Goal: Find specific page/section: Find specific page/section

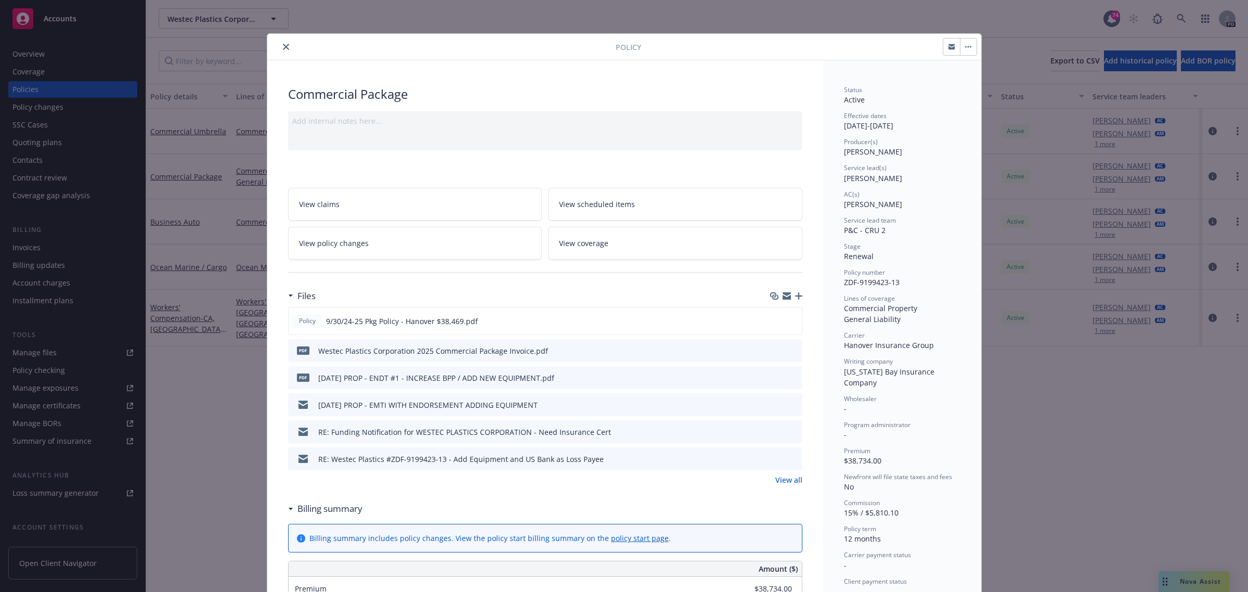
click at [283, 45] on icon "close" at bounding box center [286, 47] width 6 height 6
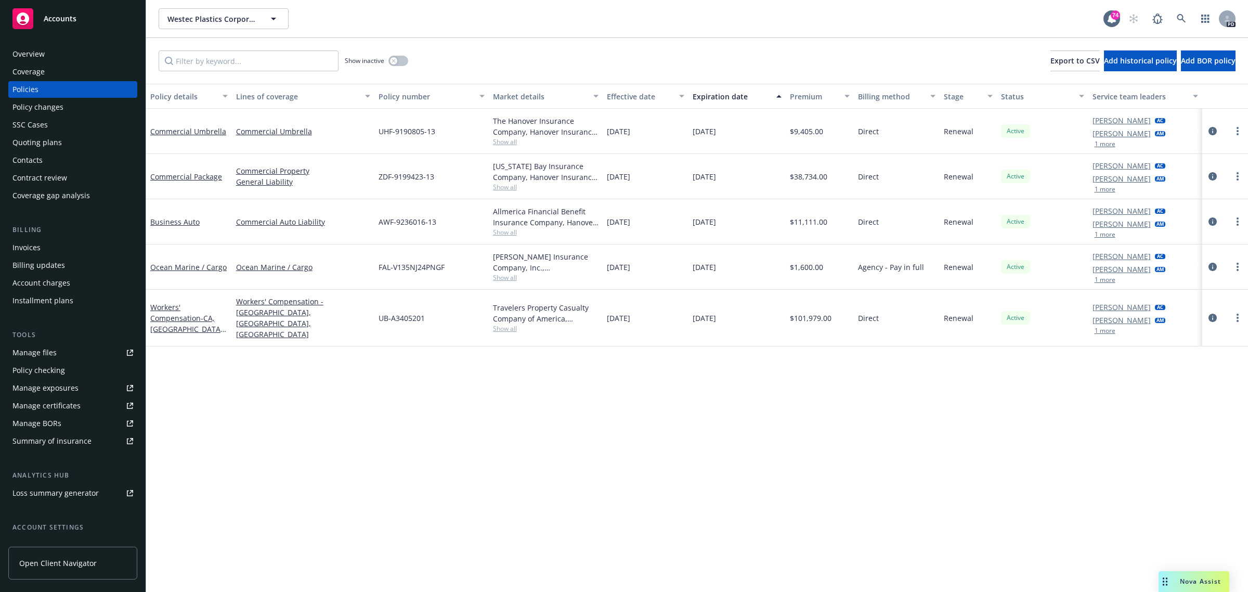
click at [64, 18] on span "Accounts" at bounding box center [60, 19] width 33 height 8
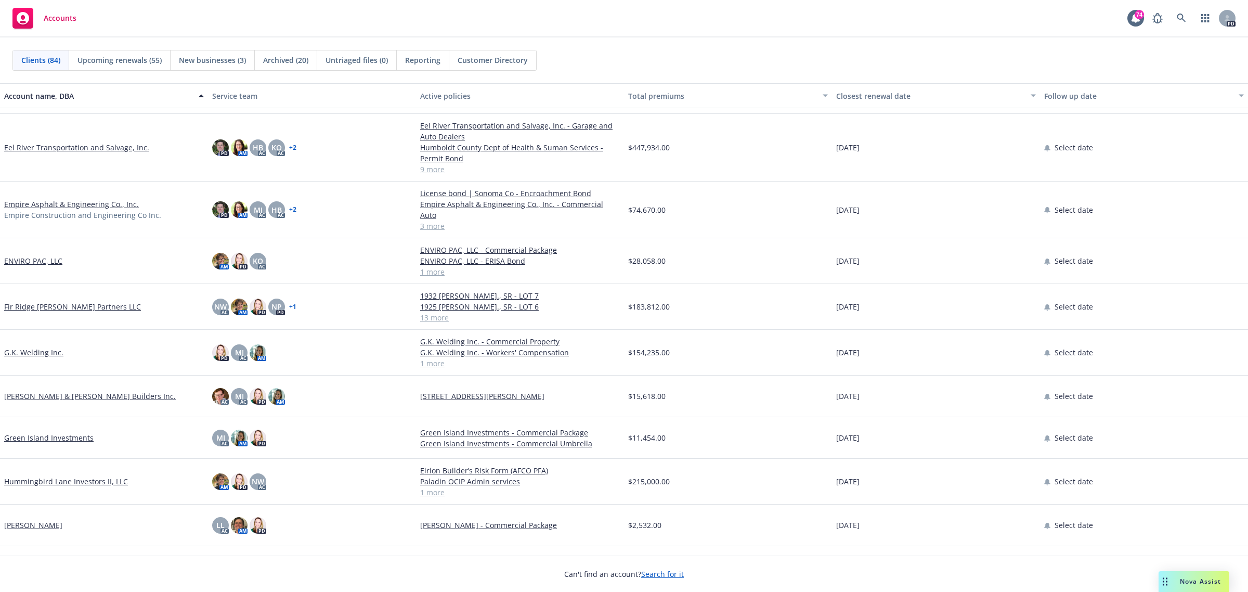
scroll to position [1300, 0]
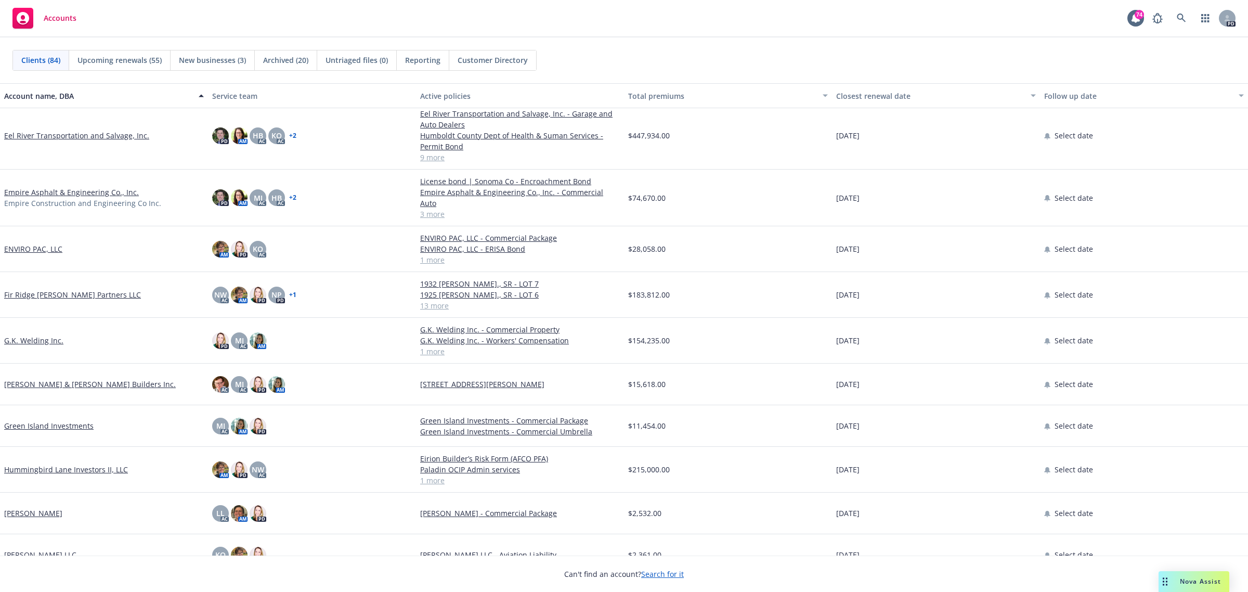
click at [35, 133] on link "Eel River Transportation and Salvage, Inc." at bounding box center [76, 135] width 145 height 11
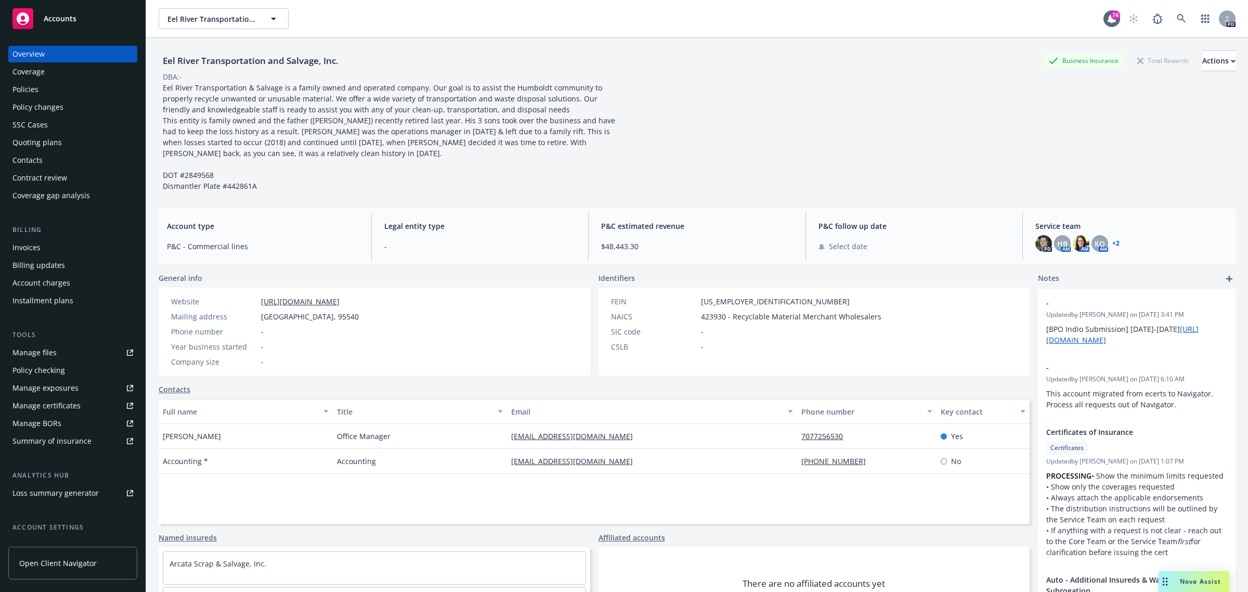
click at [26, 91] on div "Policies" at bounding box center [25, 89] width 26 height 17
